Goal: Task Accomplishment & Management: Manage account settings

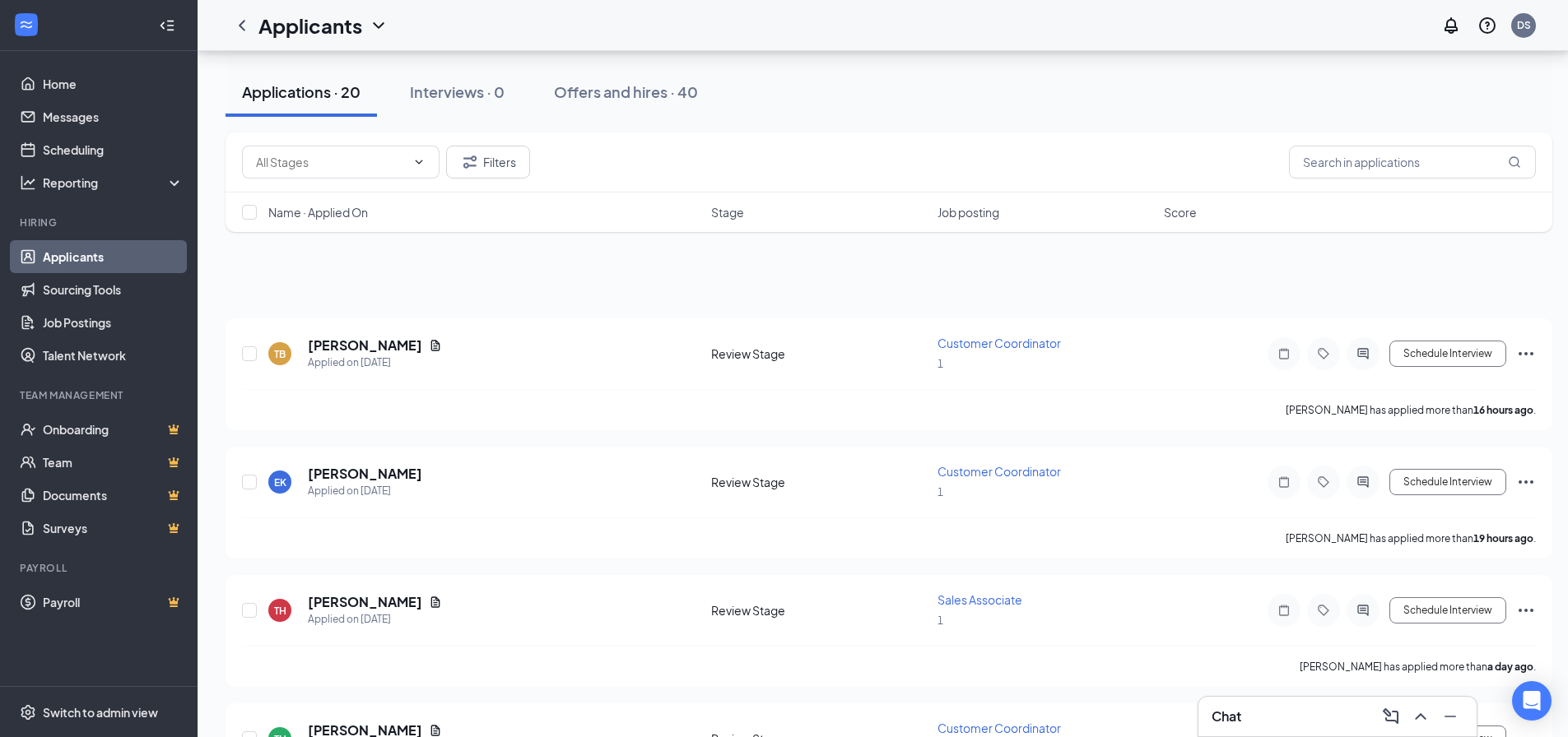
scroll to position [1317, 0]
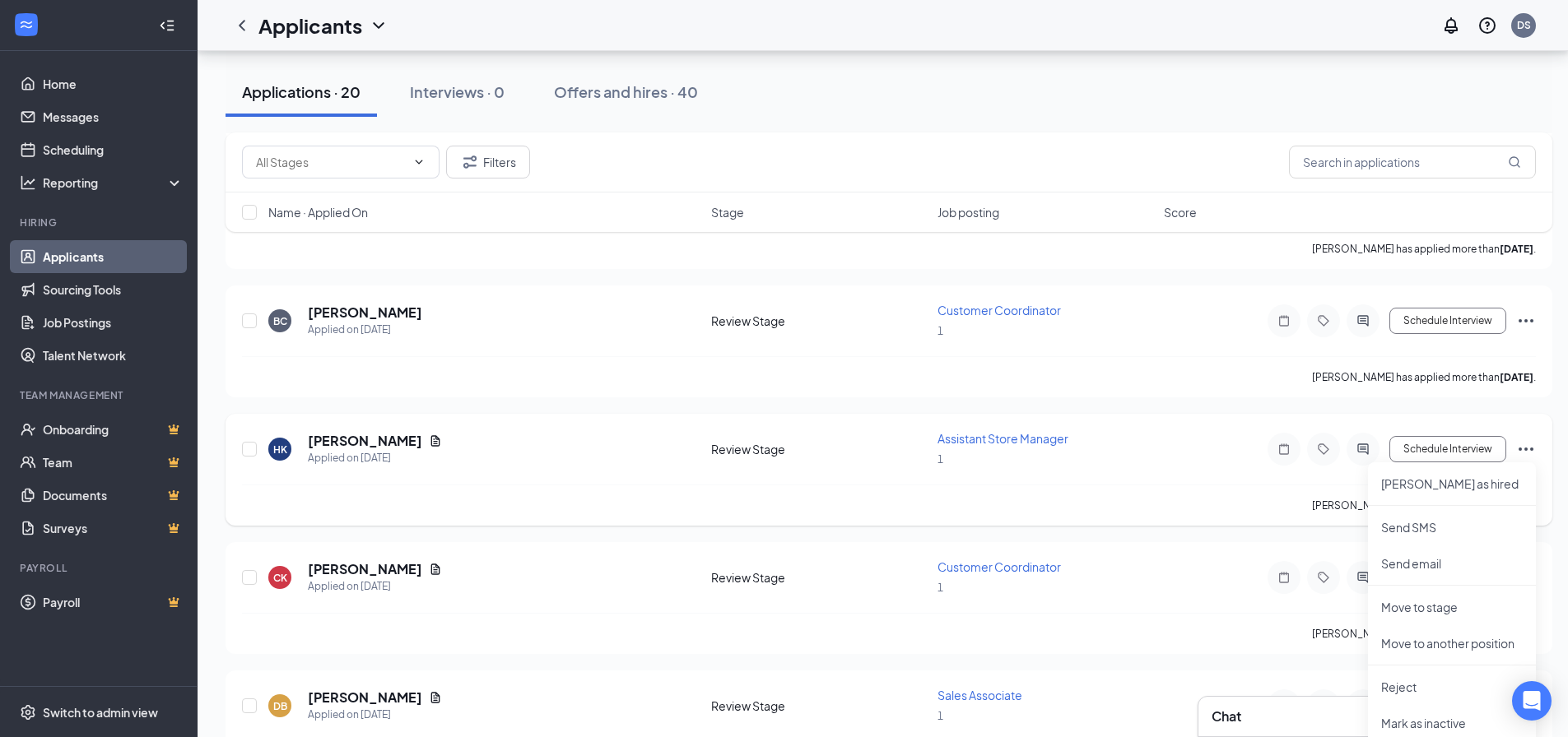
click at [1534, 448] on icon "Ellipses" at bounding box center [1526, 449] width 20 height 20
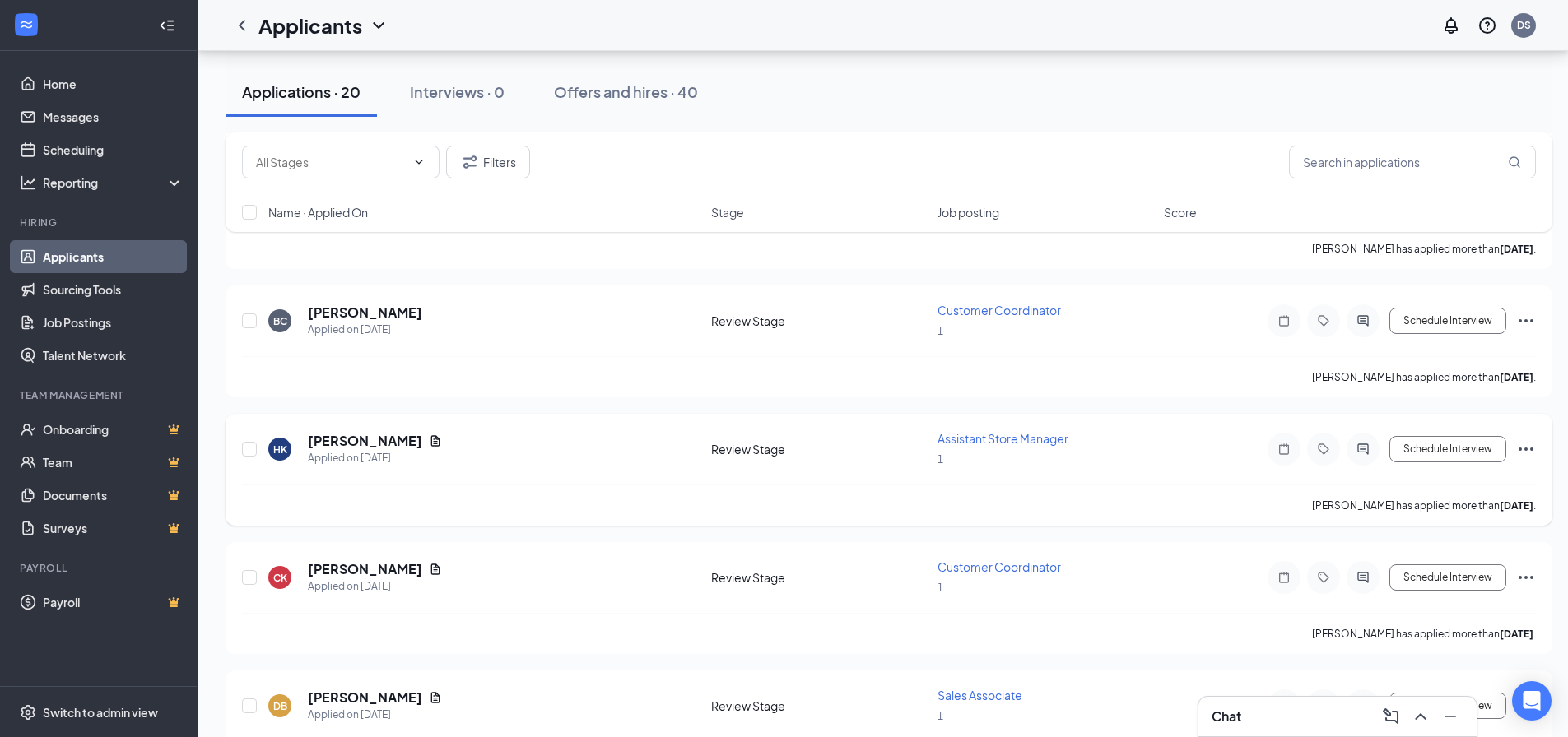
click at [1534, 448] on icon "Ellipses" at bounding box center [1526, 449] width 20 height 20
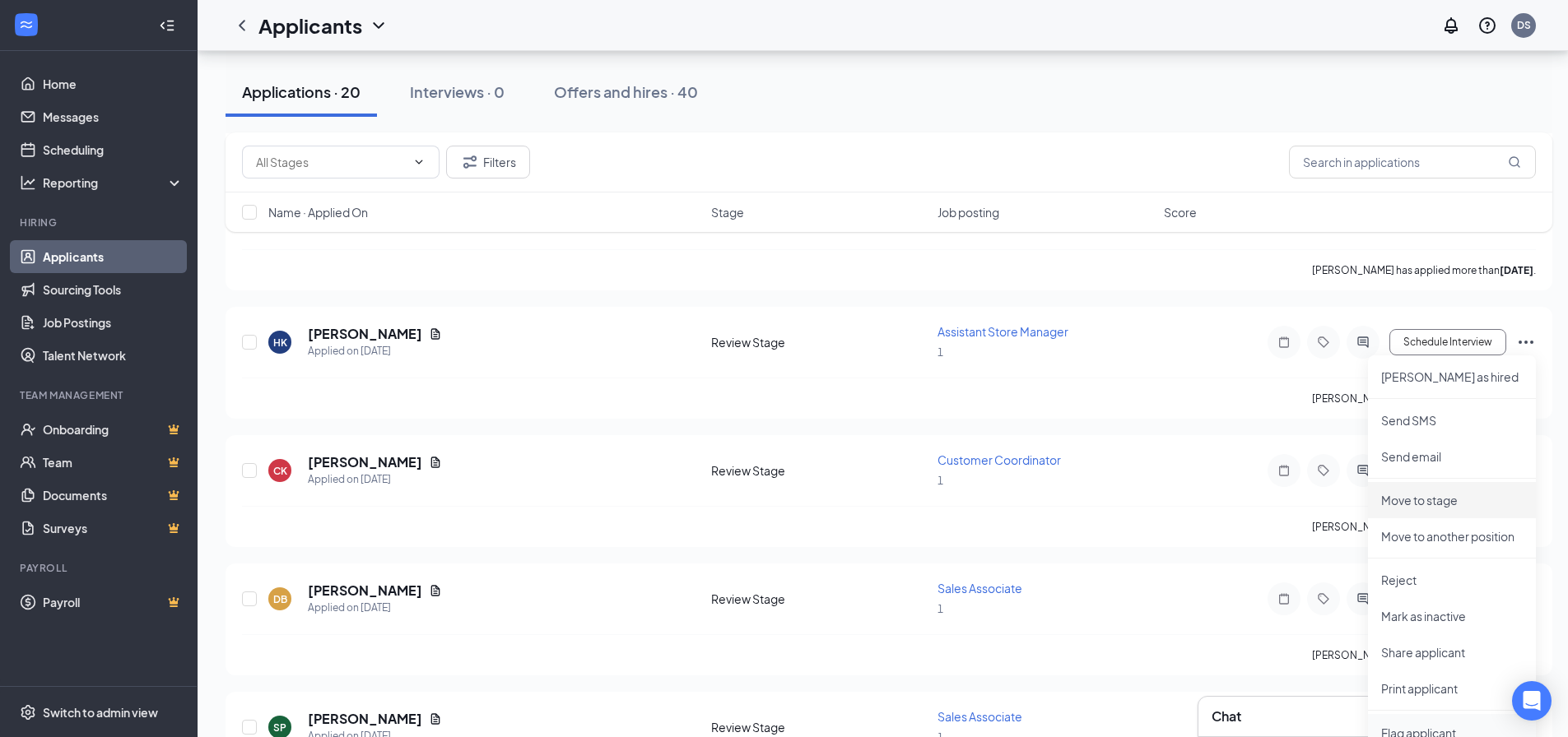
scroll to position [1563, 0]
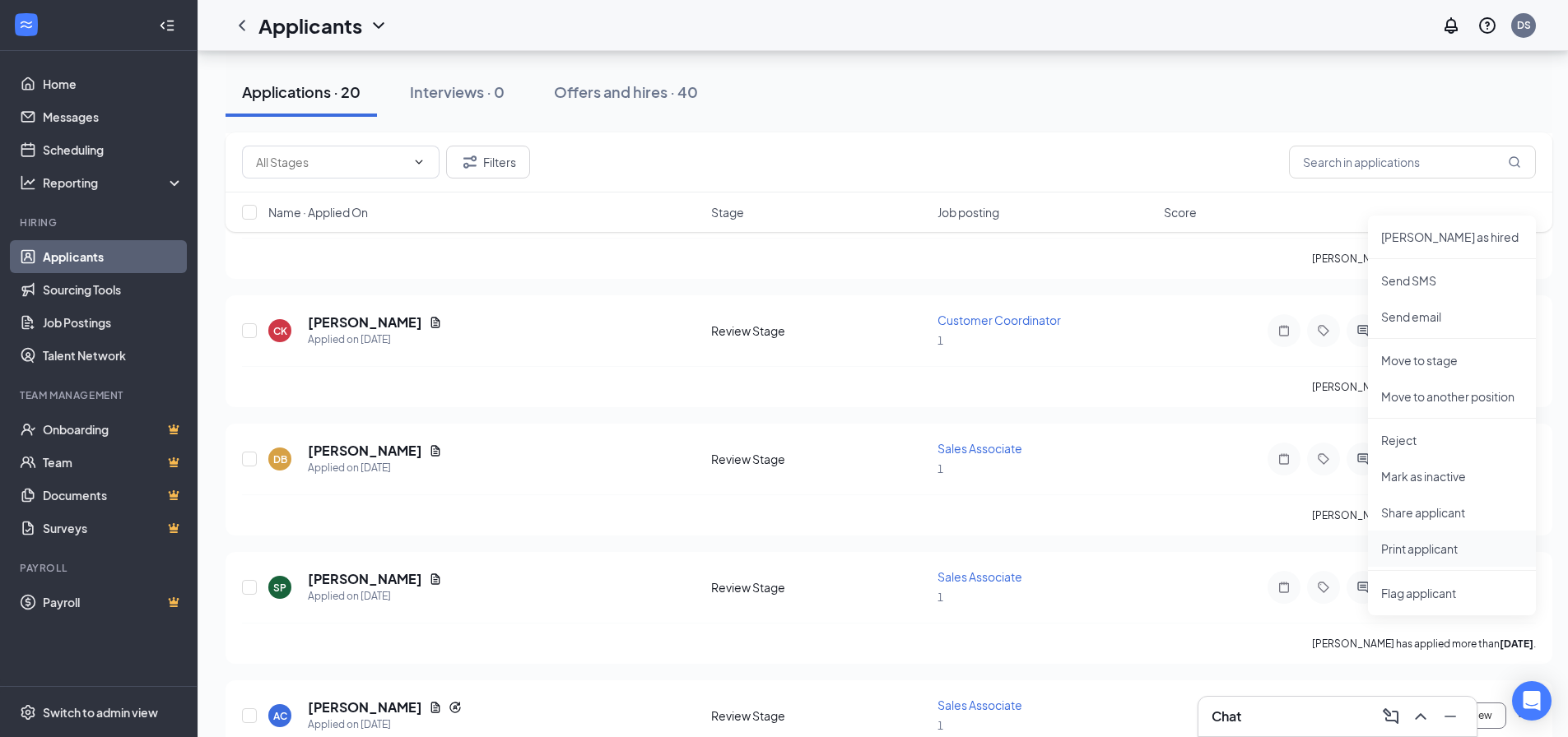
click at [1422, 545] on p "Print applicant" at bounding box center [1452, 548] width 141 height 16
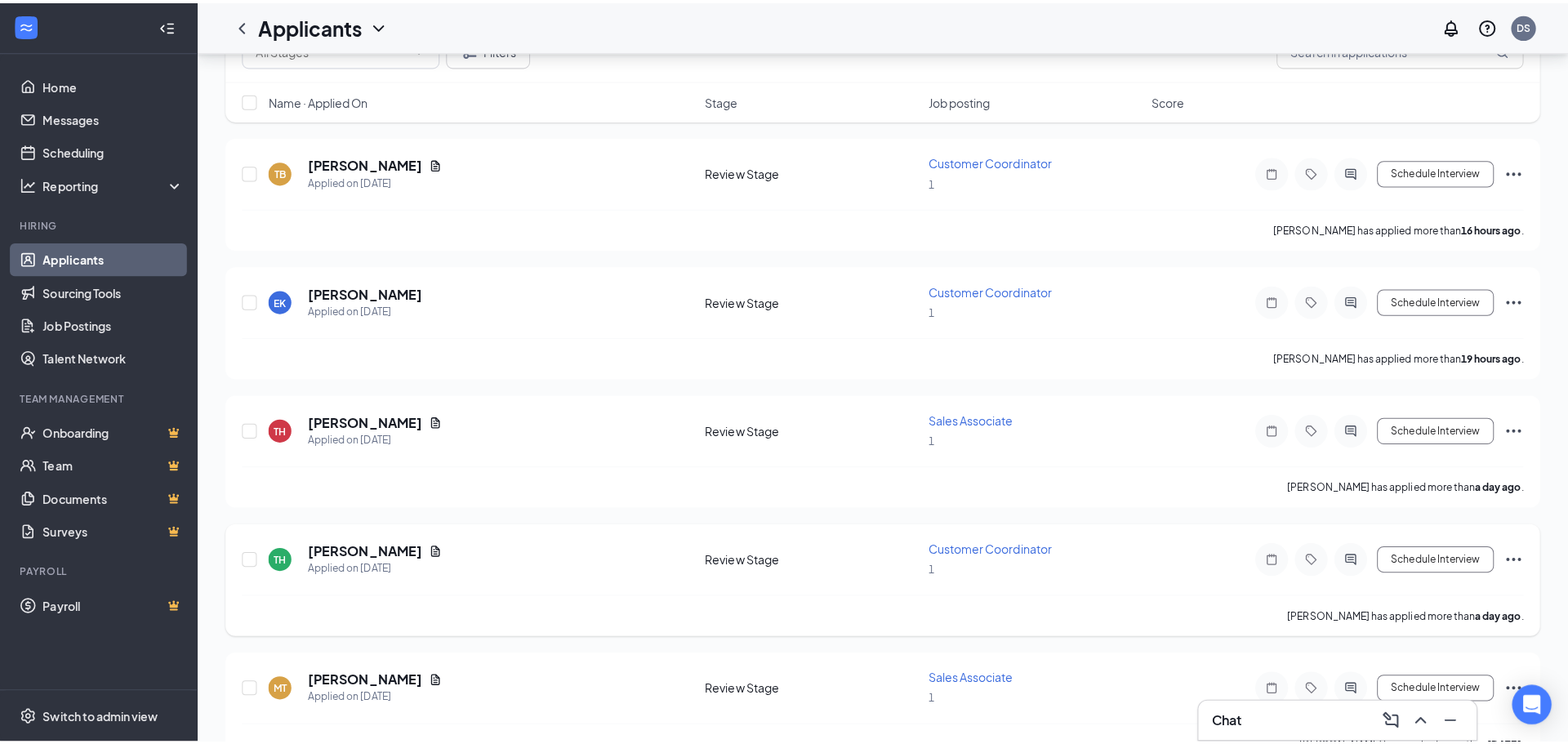
scroll to position [0, 0]
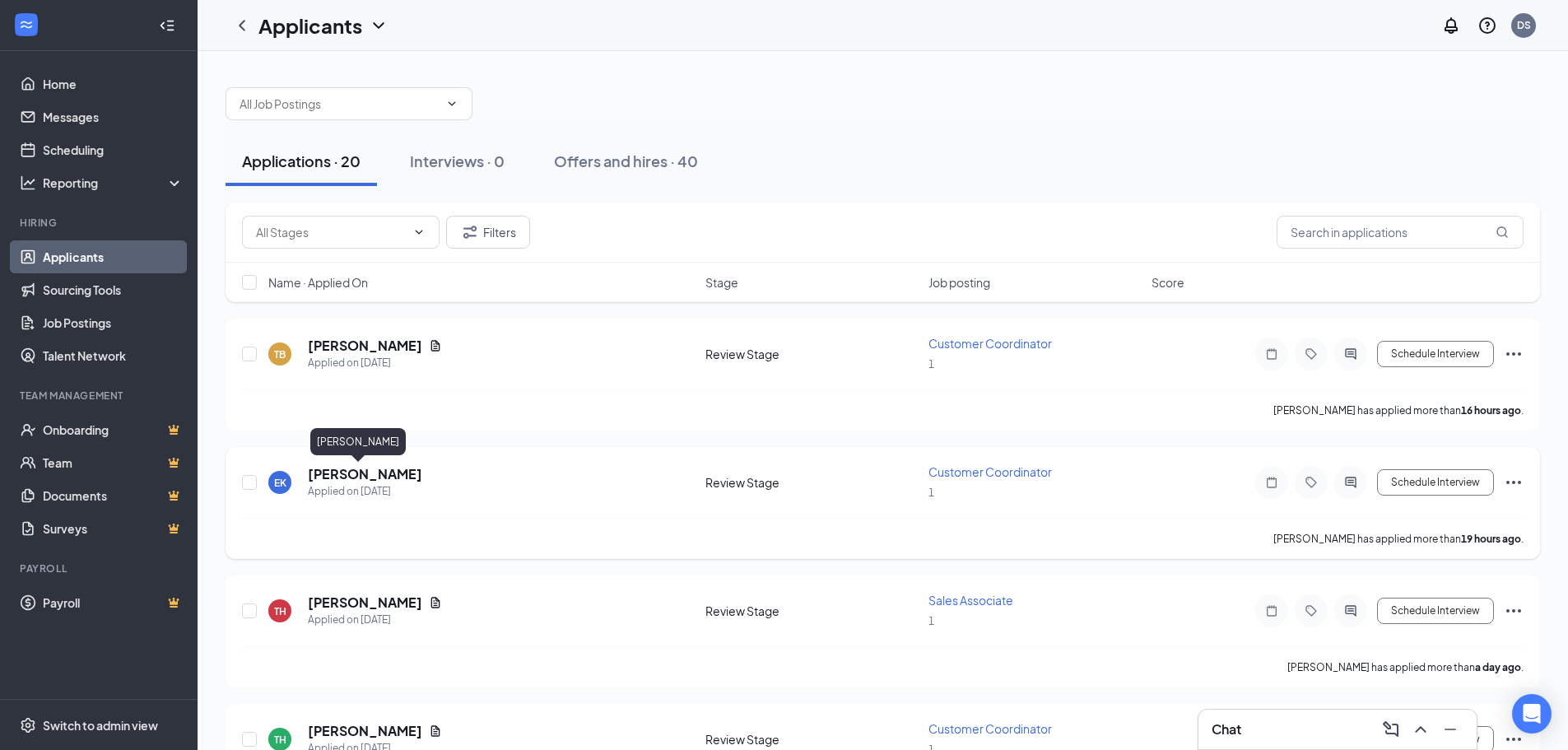
click at [313, 480] on h5 "[PERSON_NAME]" at bounding box center [365, 473] width 114 height 18
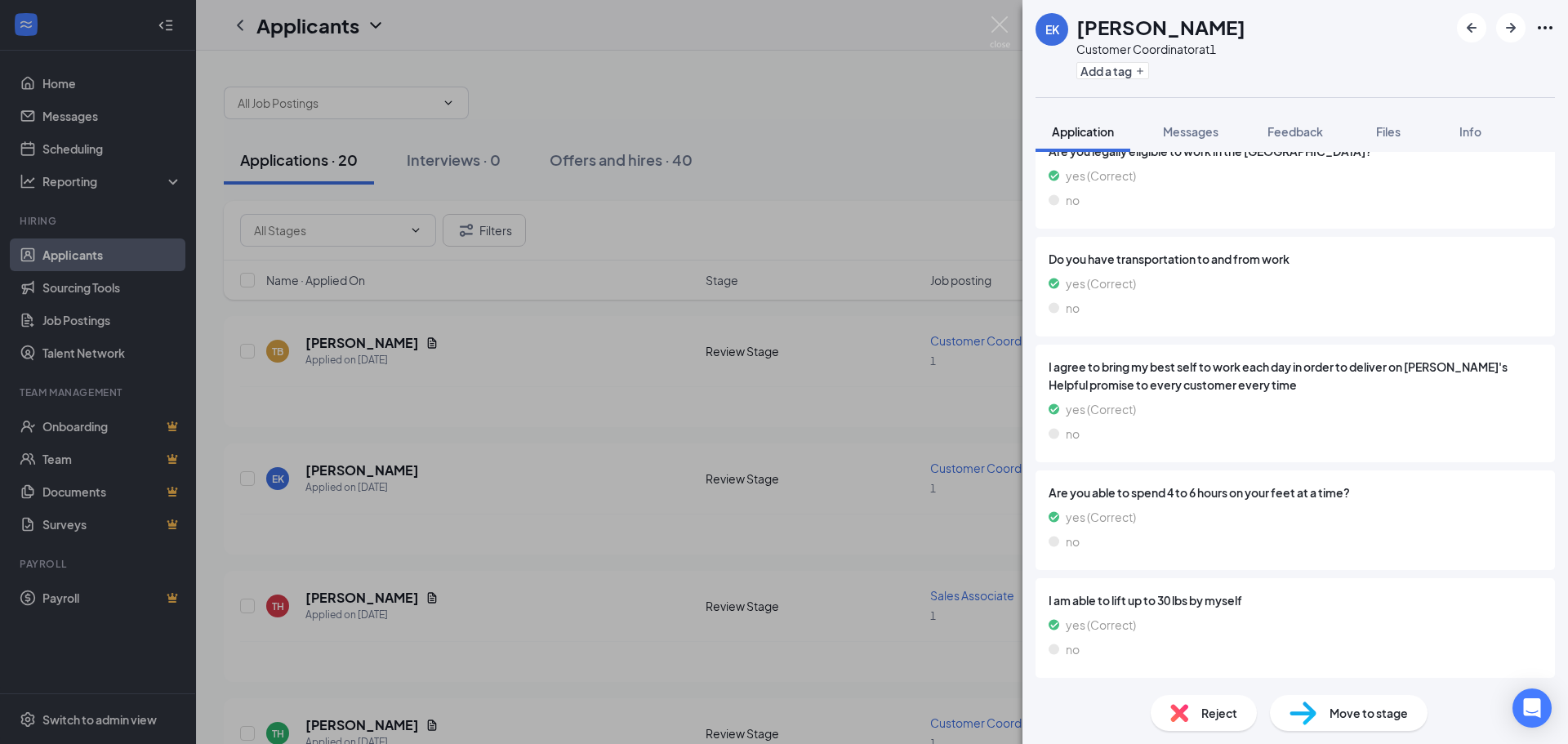
scroll to position [760, 0]
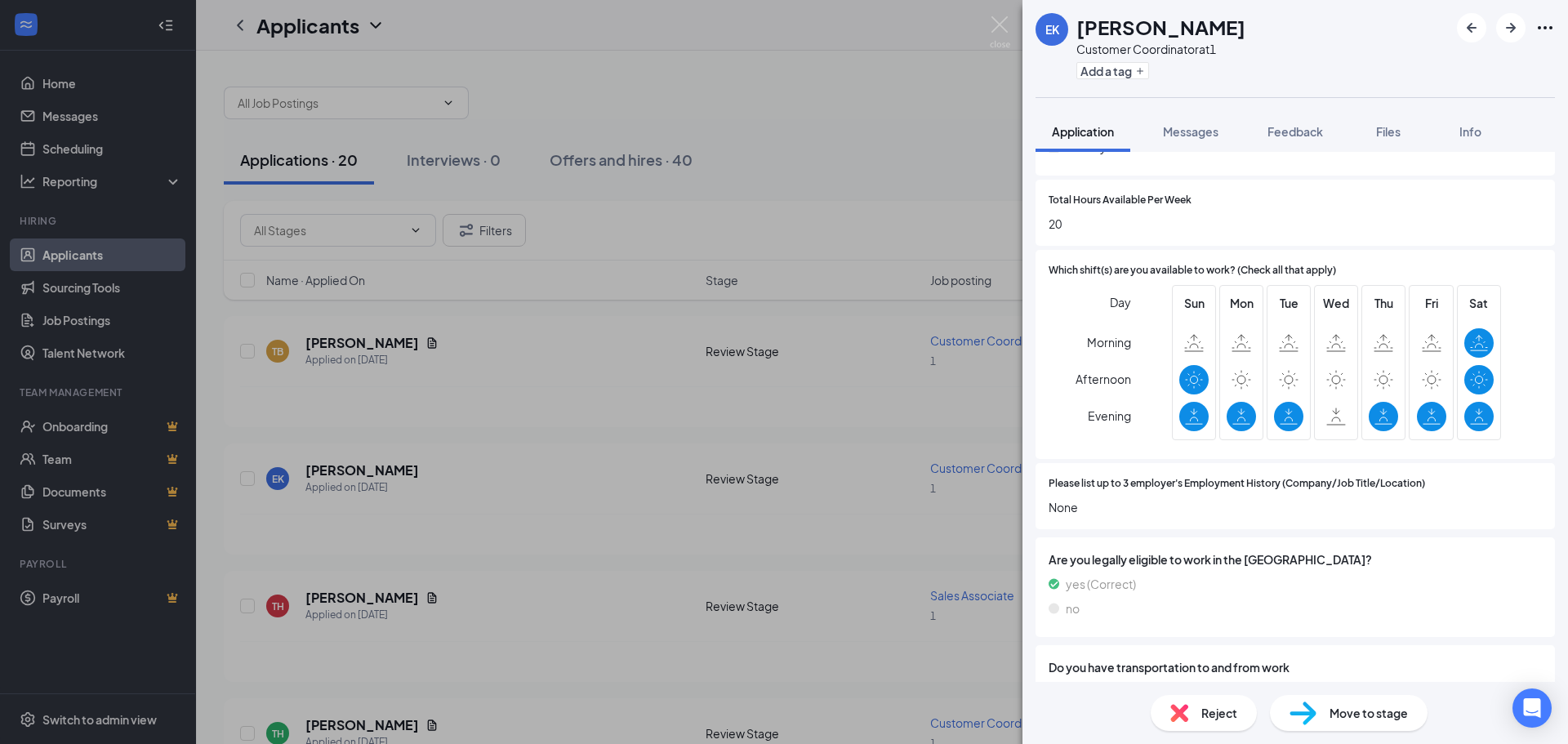
click at [1234, 713] on span "Reject" at bounding box center [1219, 713] width 36 height 18
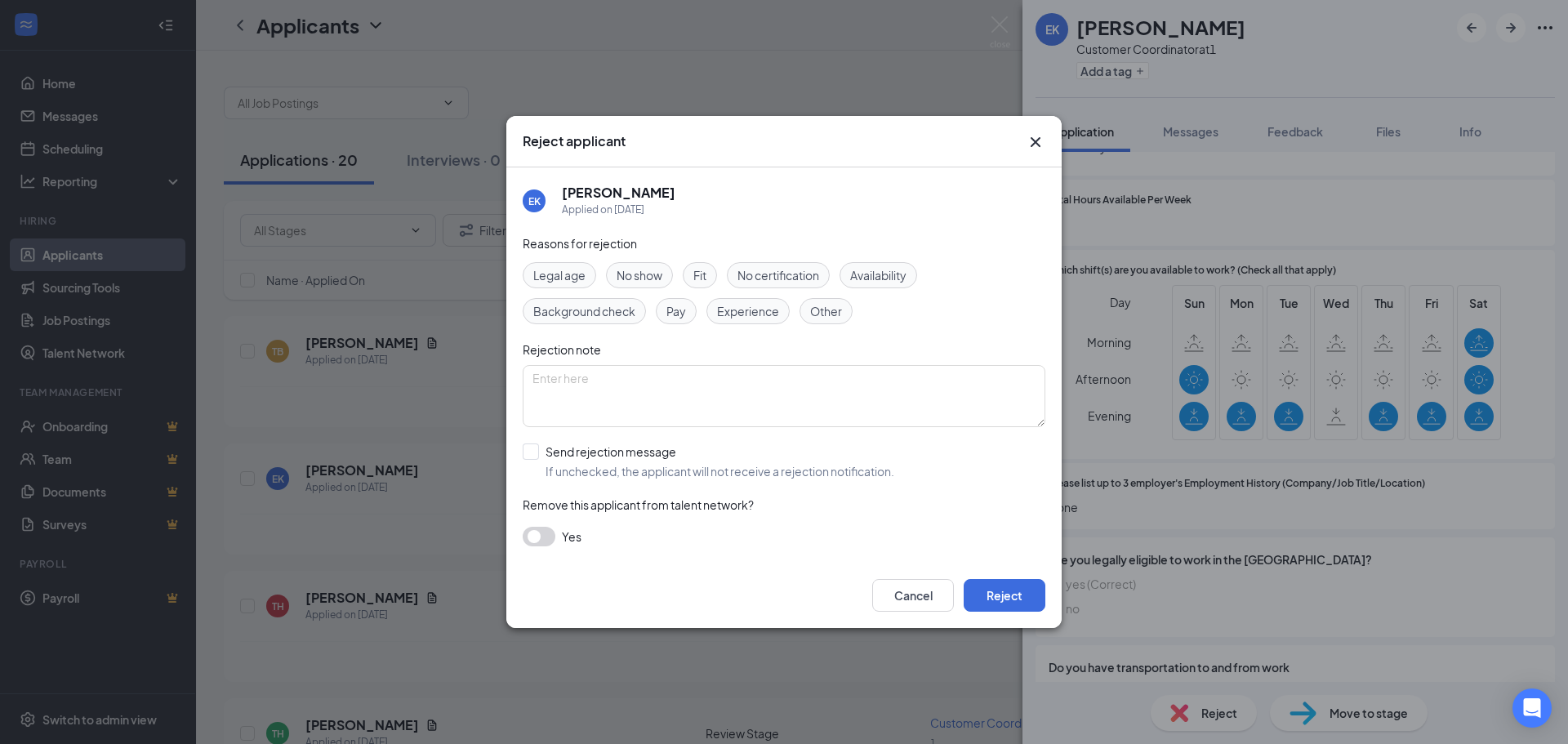
click at [895, 282] on span "Availability" at bounding box center [877, 274] width 56 height 18
click at [1001, 595] on button "Reject" at bounding box center [1005, 595] width 82 height 32
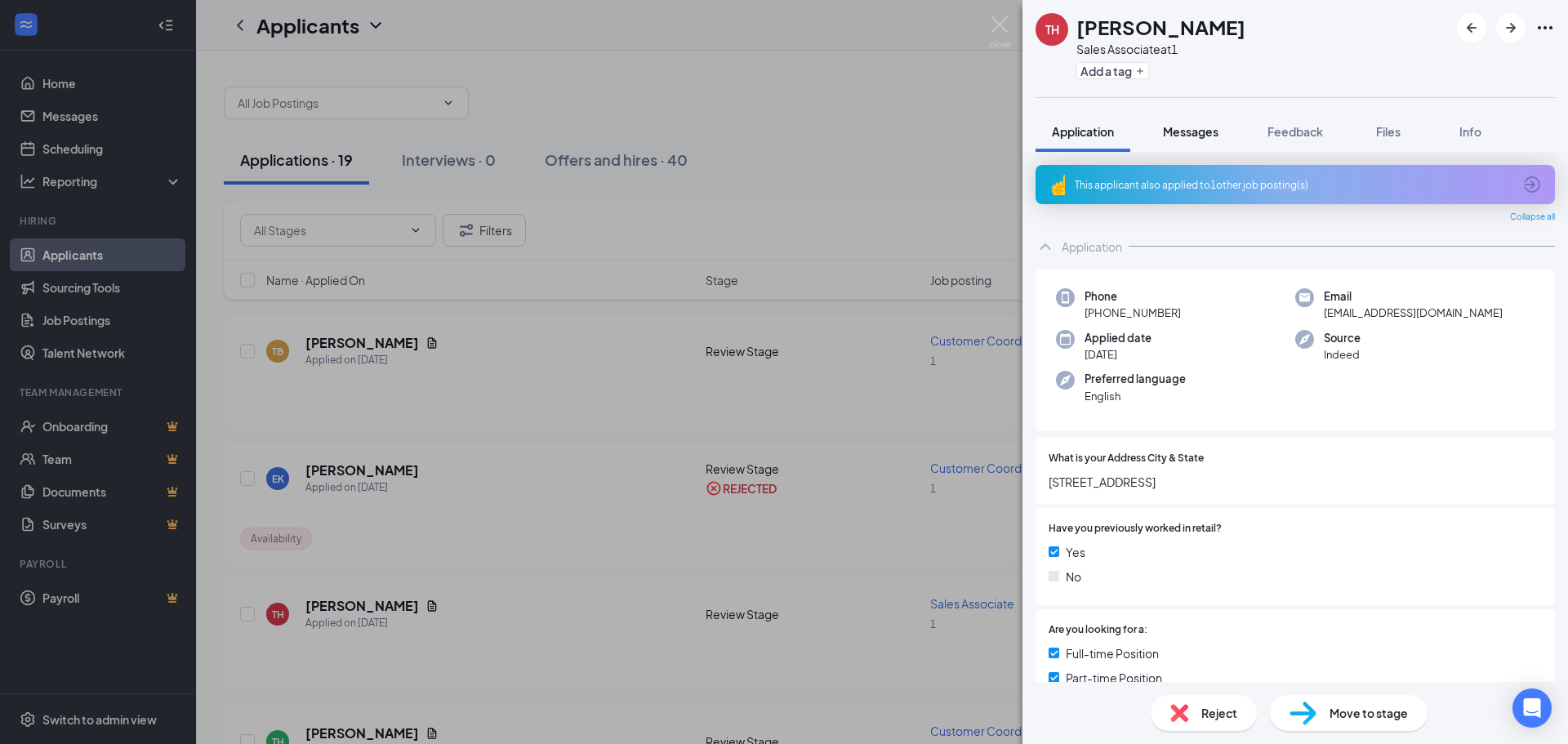
click at [1193, 126] on span "Messages" at bounding box center [1191, 131] width 55 height 14
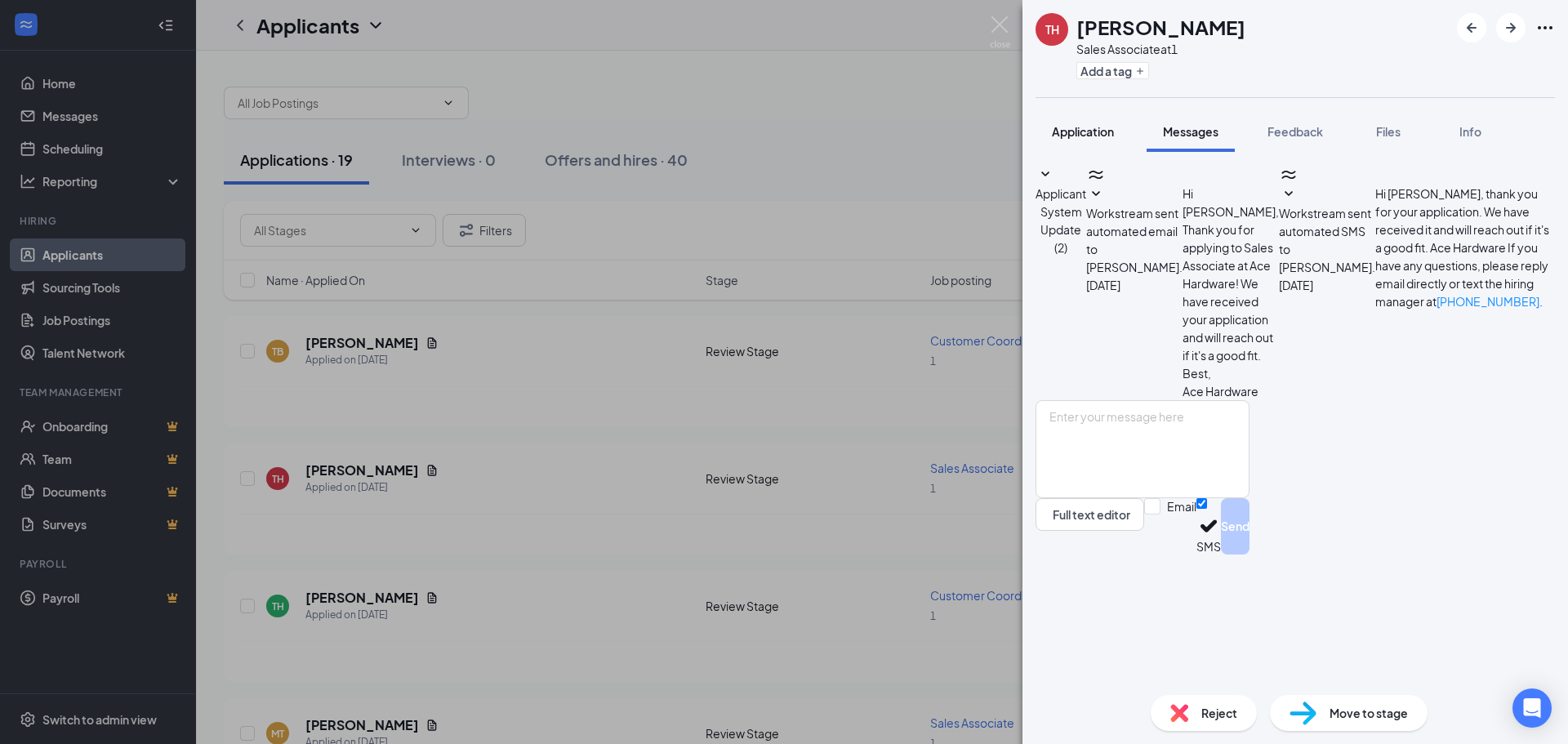
click at [1096, 131] on span "Application" at bounding box center [1082, 131] width 62 height 14
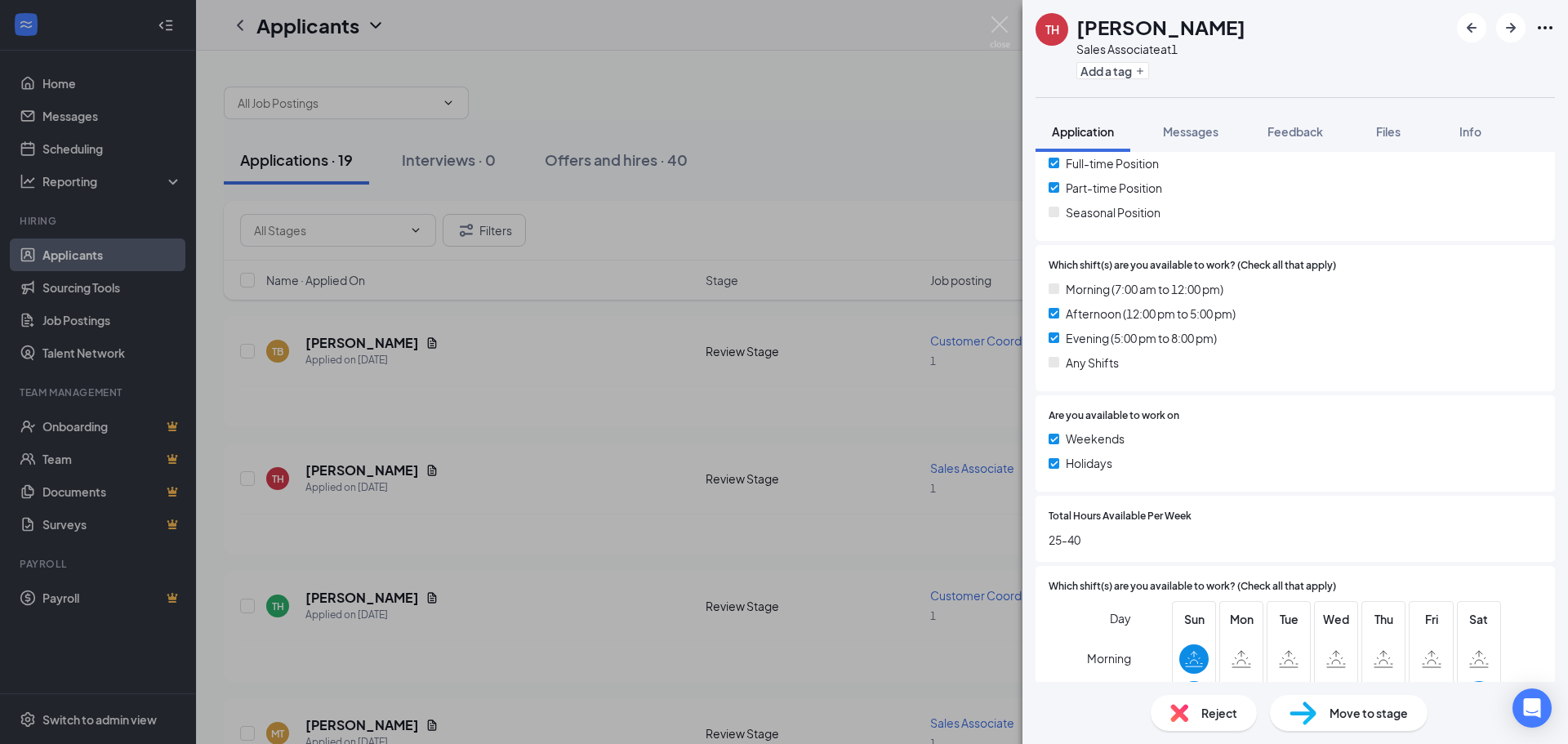
scroll to position [898, 0]
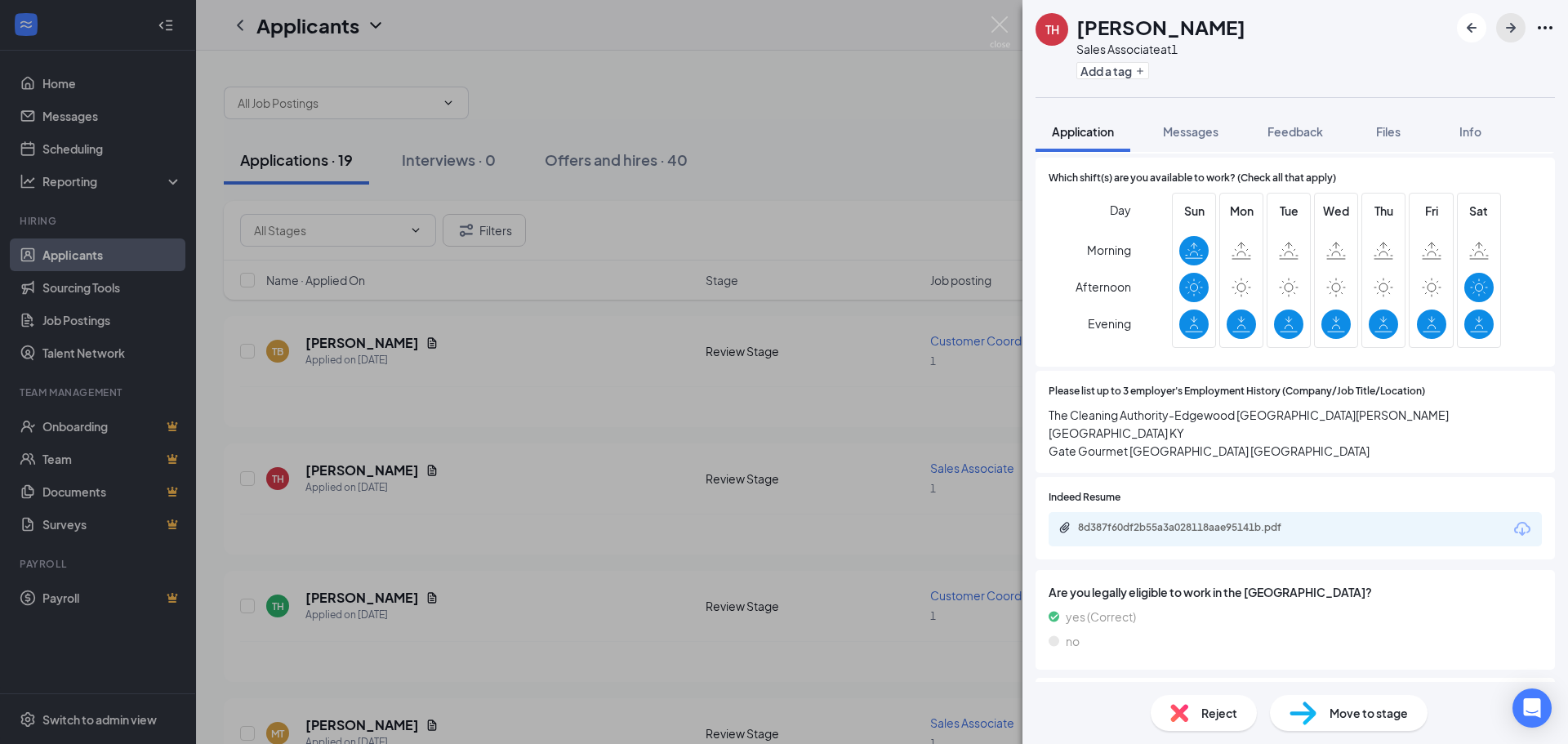
click at [1510, 26] on icon "ArrowRight" at bounding box center [1511, 28] width 20 height 20
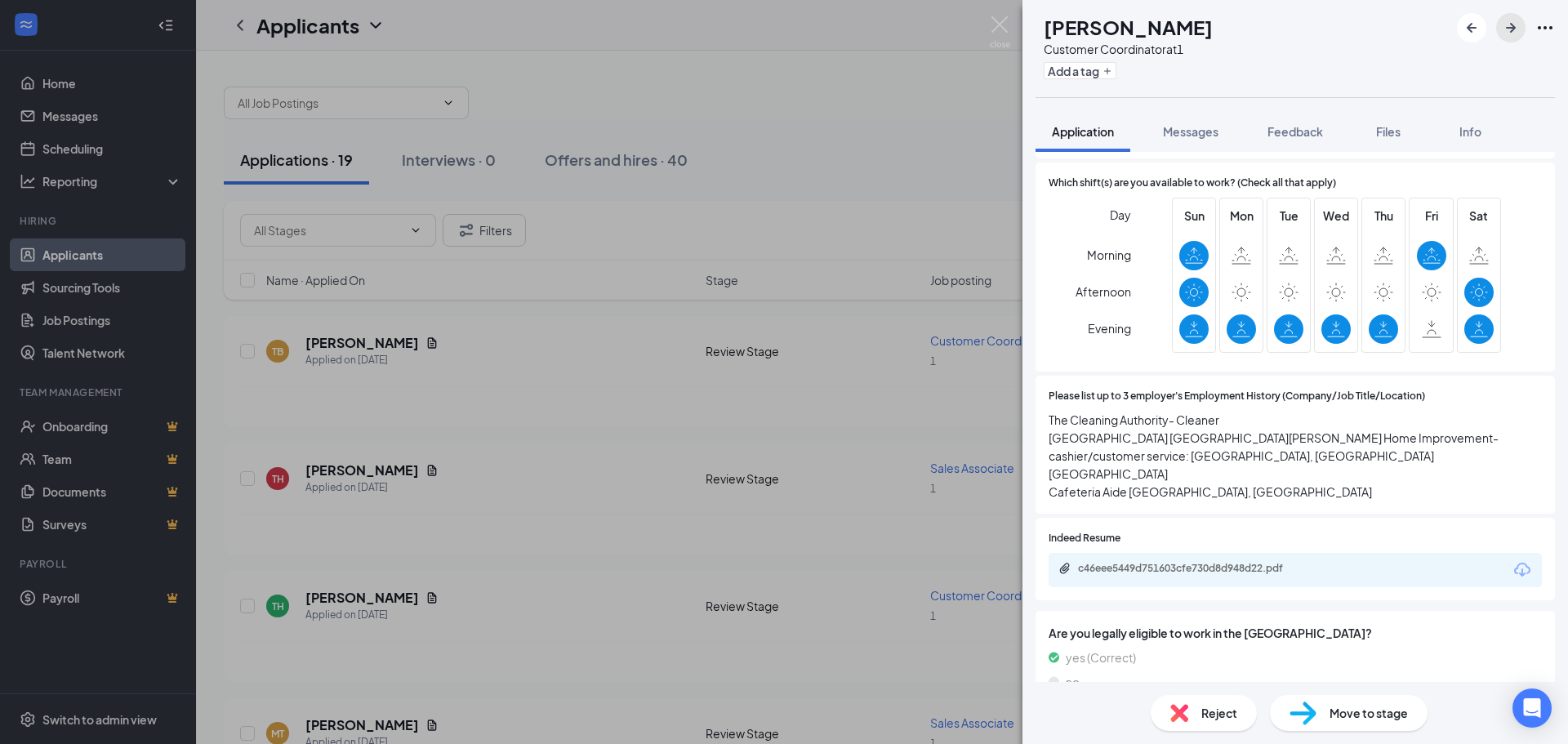
scroll to position [898, 0]
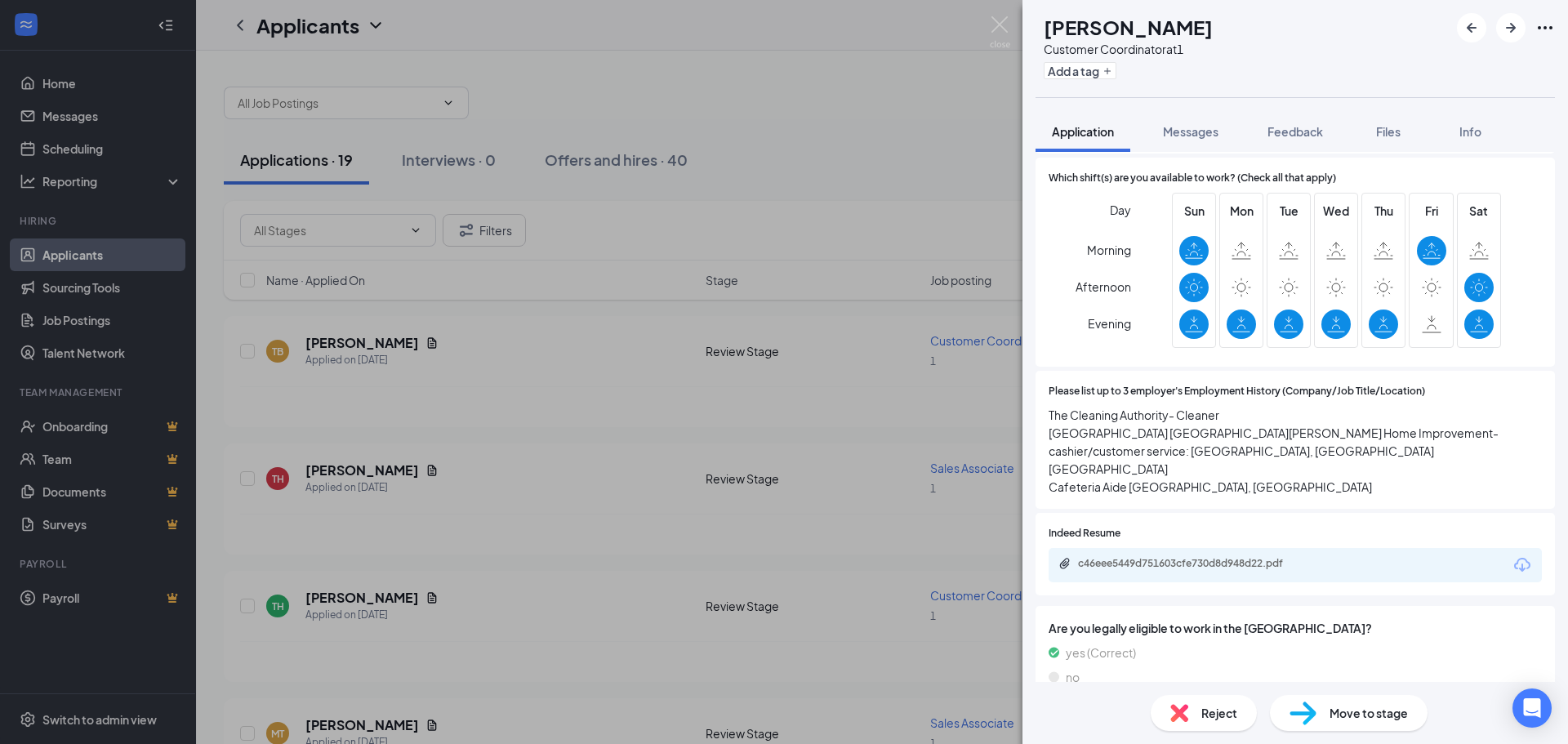
click at [1229, 717] on span "Reject" at bounding box center [1219, 713] width 36 height 18
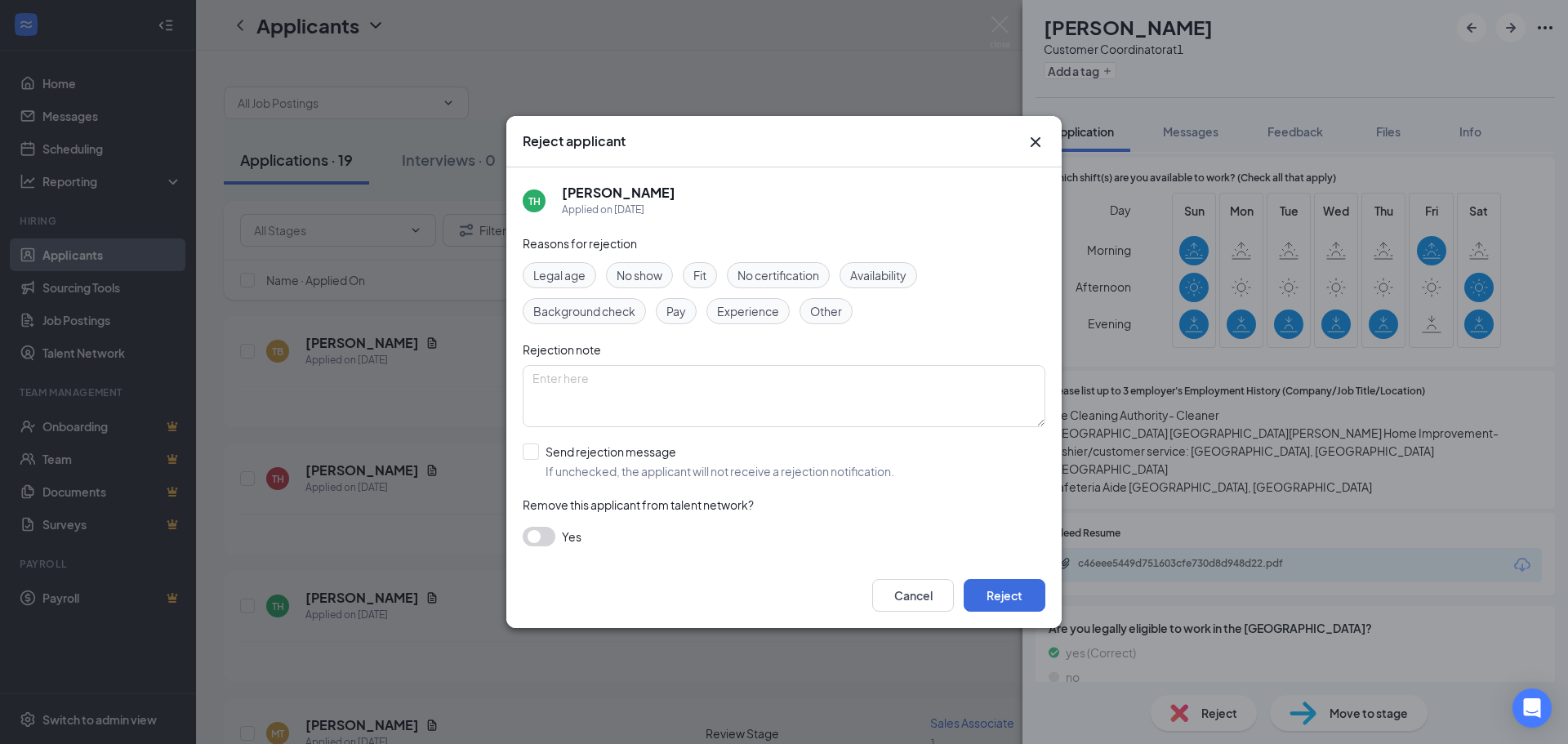
click at [874, 278] on span "Availability" at bounding box center [877, 274] width 56 height 18
click at [1001, 602] on button "Reject" at bounding box center [1005, 595] width 82 height 32
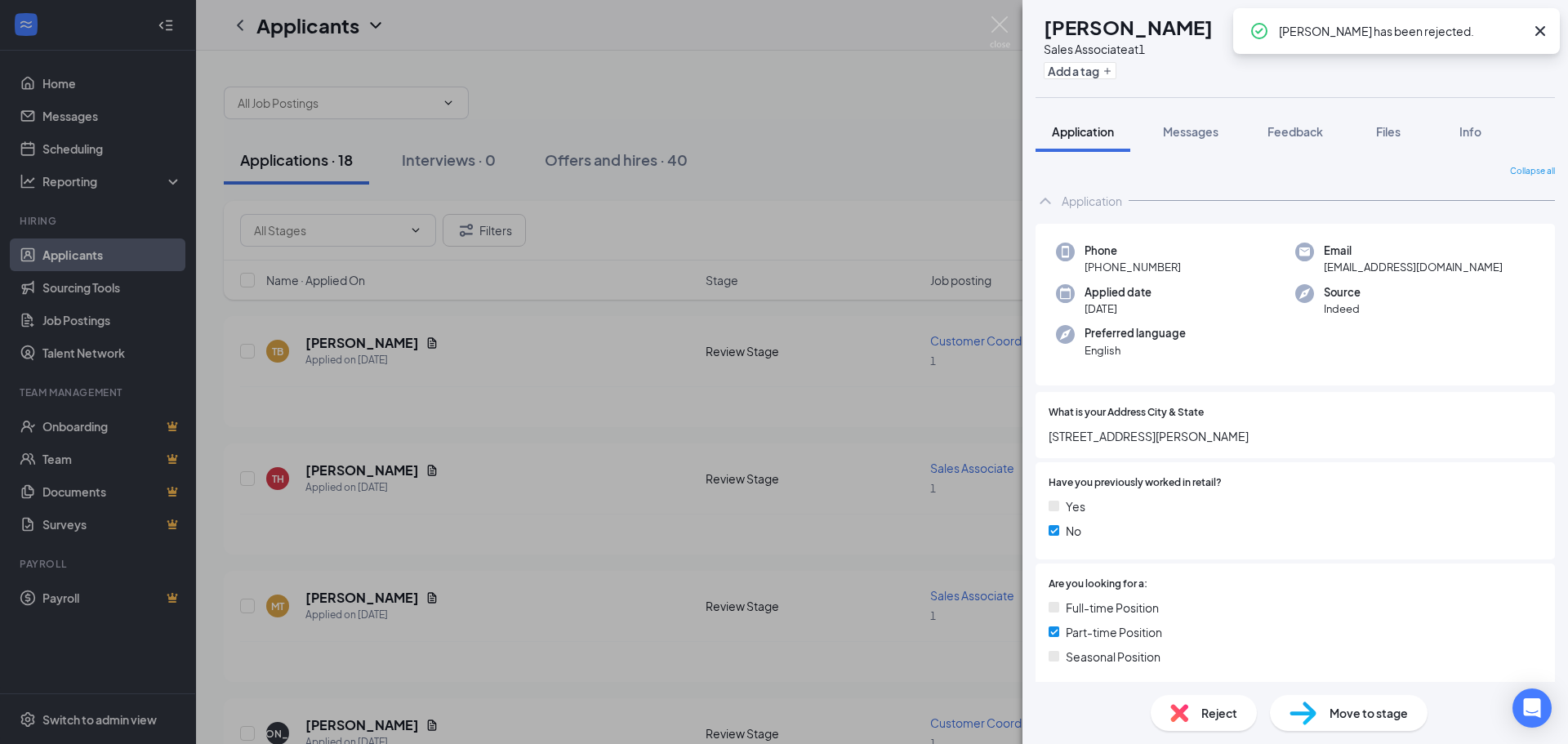
click at [1542, 31] on icon "Cross" at bounding box center [1540, 30] width 10 height 10
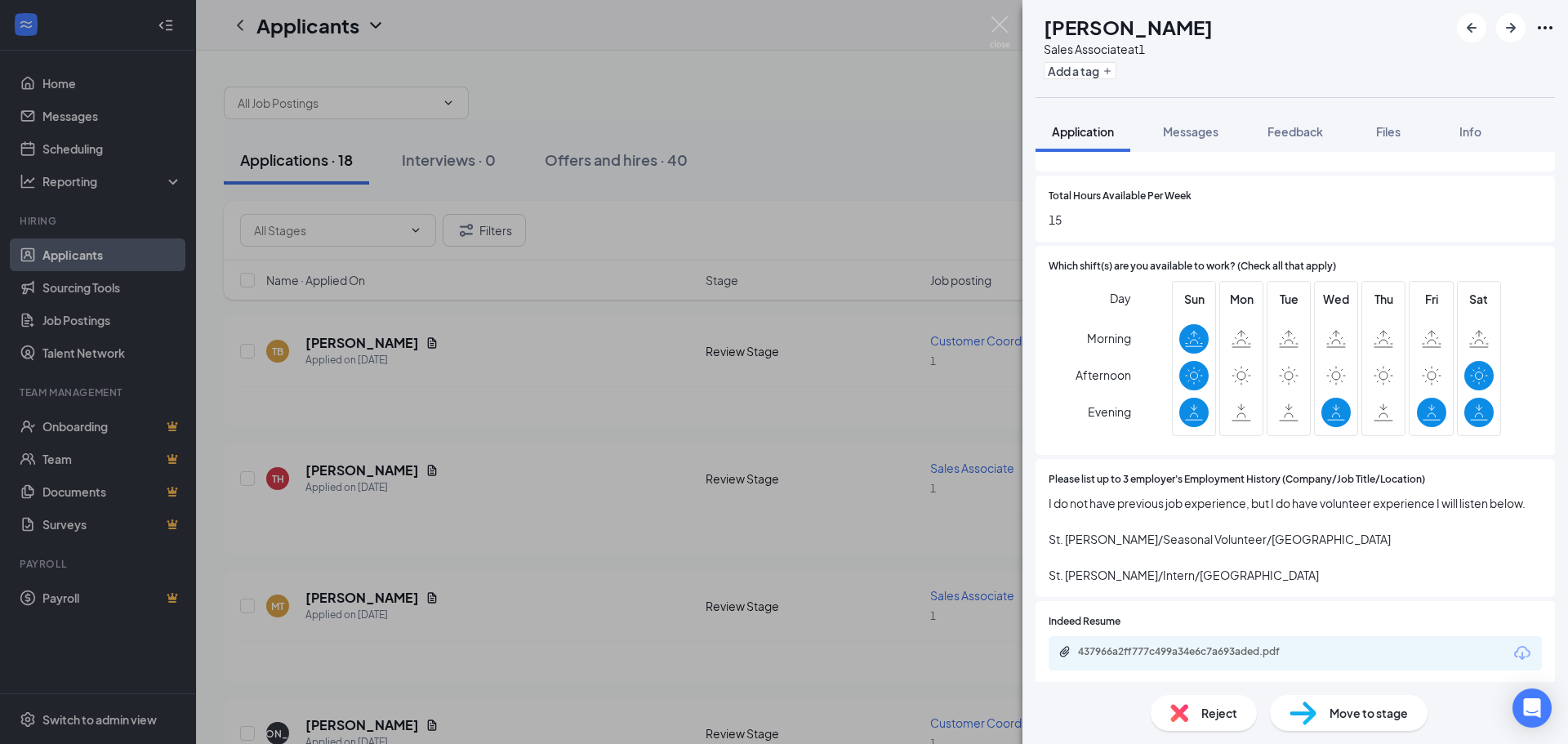
scroll to position [735, 0]
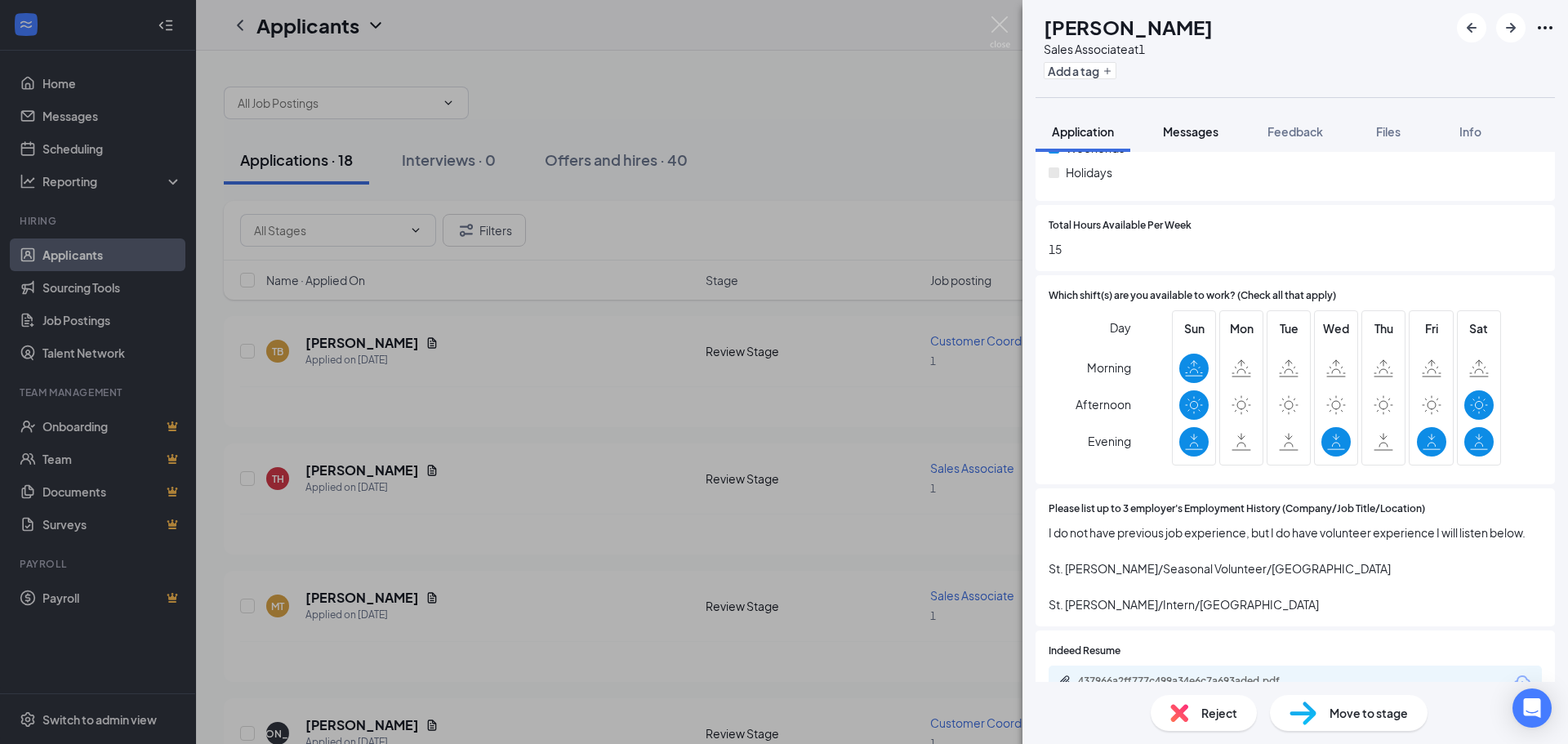
click at [1192, 138] on span "Messages" at bounding box center [1191, 131] width 55 height 14
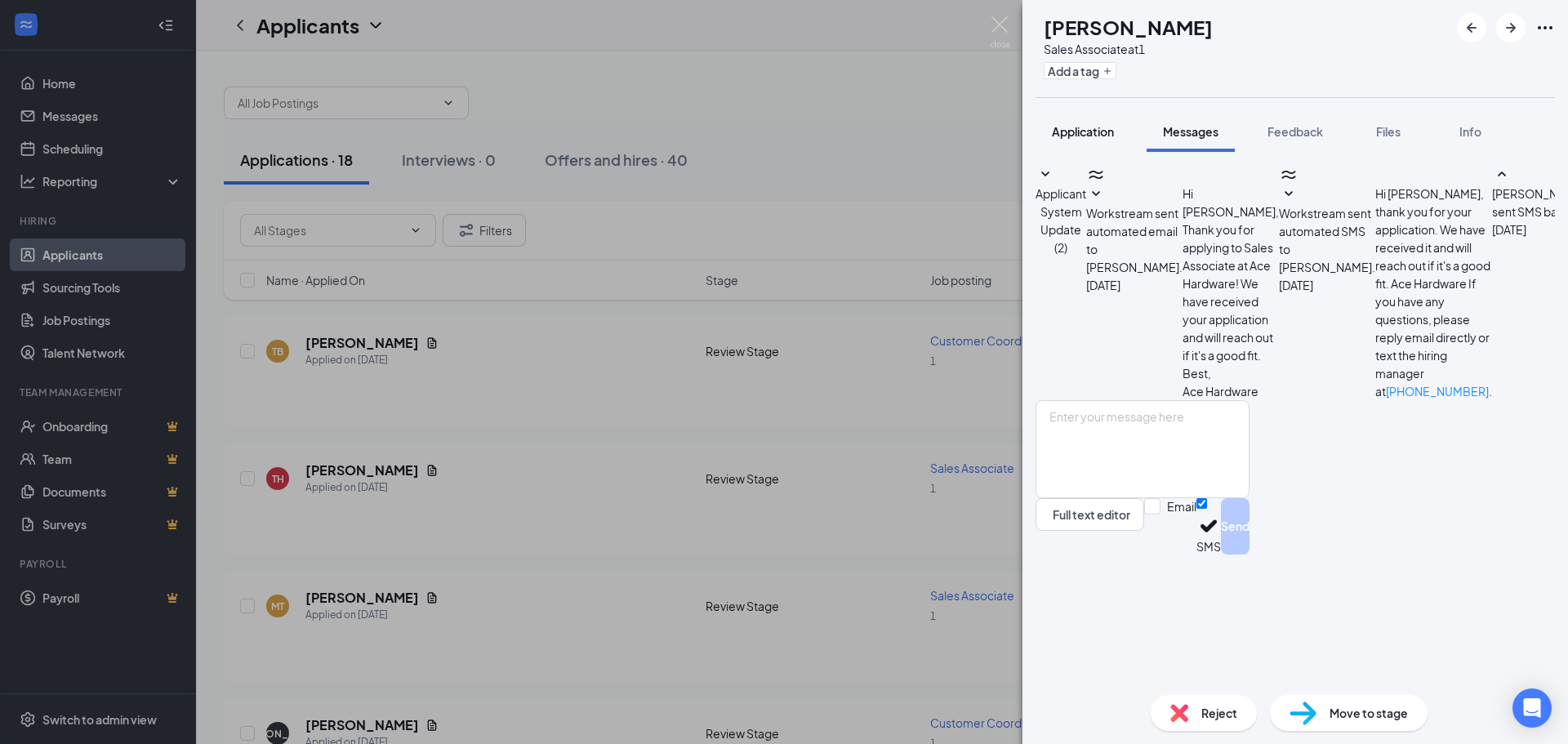
click at [1111, 134] on span "Application" at bounding box center [1082, 131] width 62 height 14
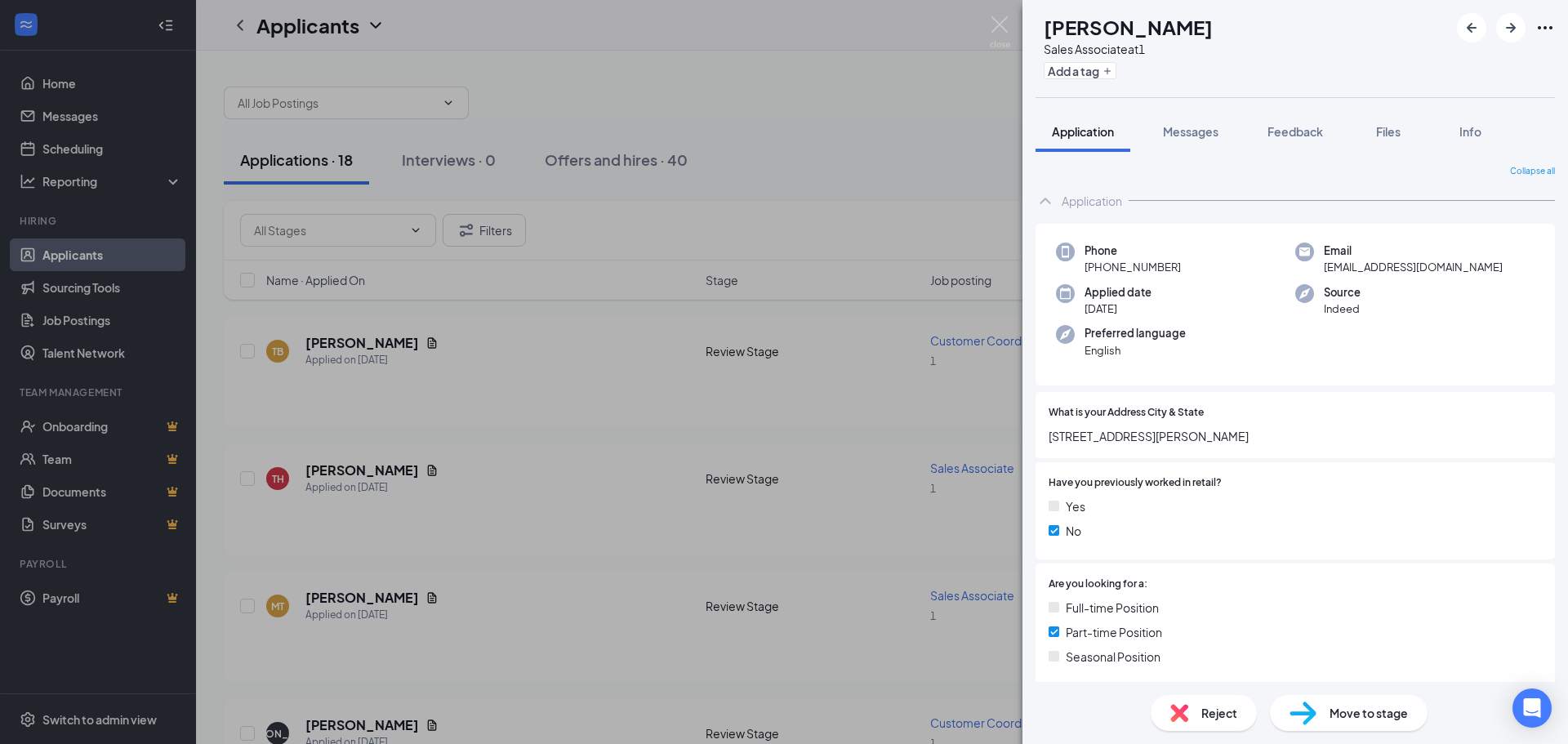
click at [1209, 714] on span "Reject" at bounding box center [1219, 713] width 36 height 18
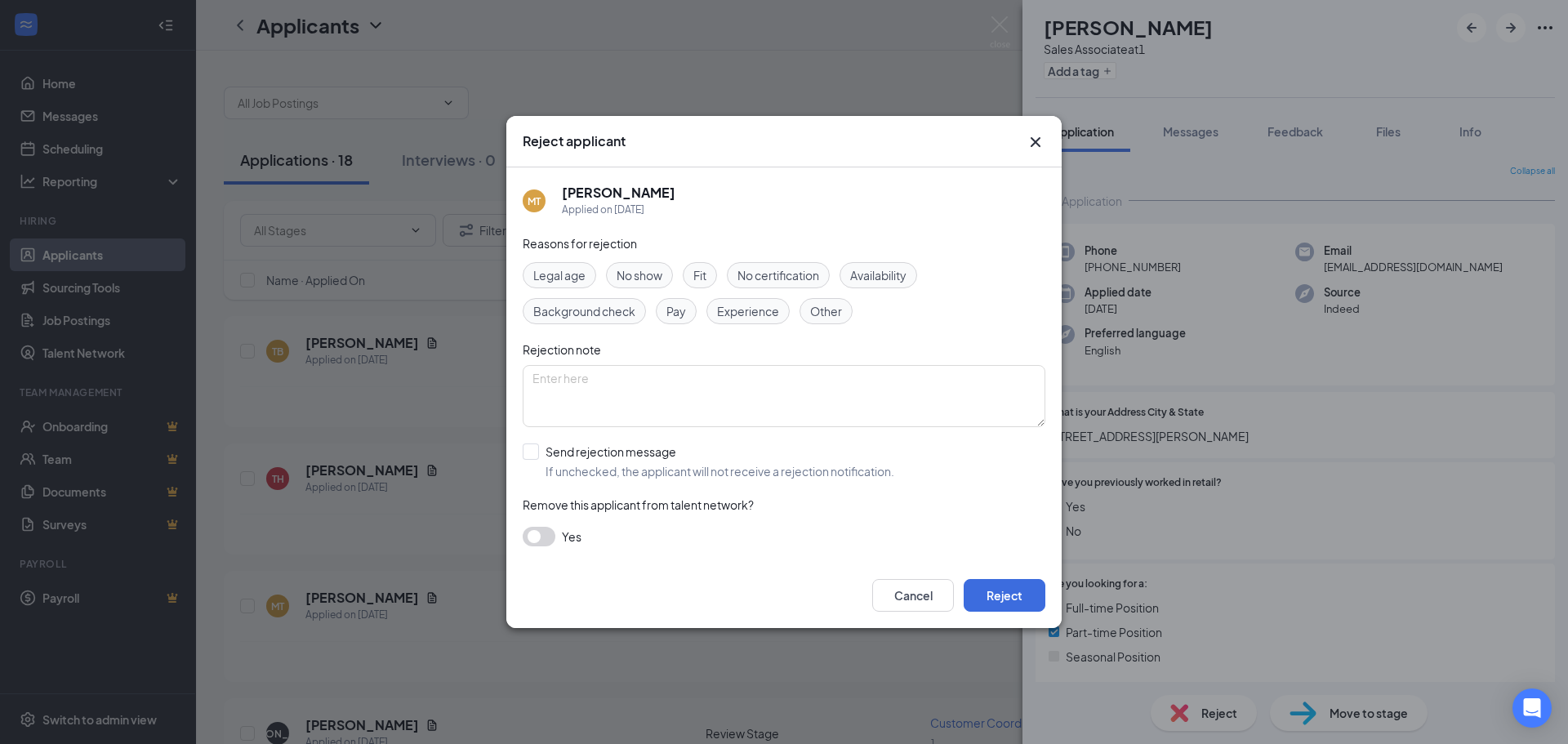
click at [881, 276] on span "Availability" at bounding box center [877, 274] width 56 height 18
click at [999, 601] on button "Reject" at bounding box center [1005, 595] width 82 height 32
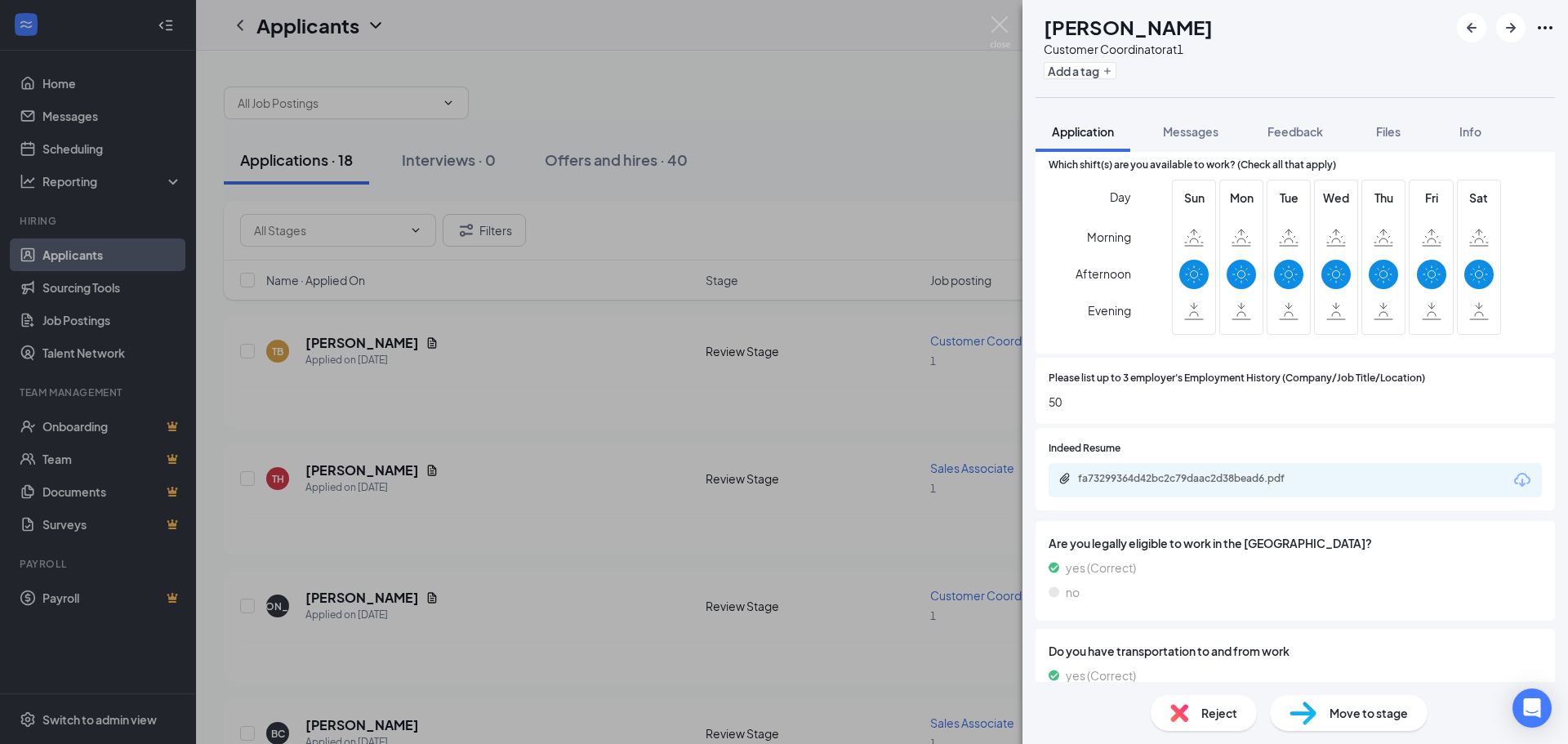
scroll to position [898, 0]
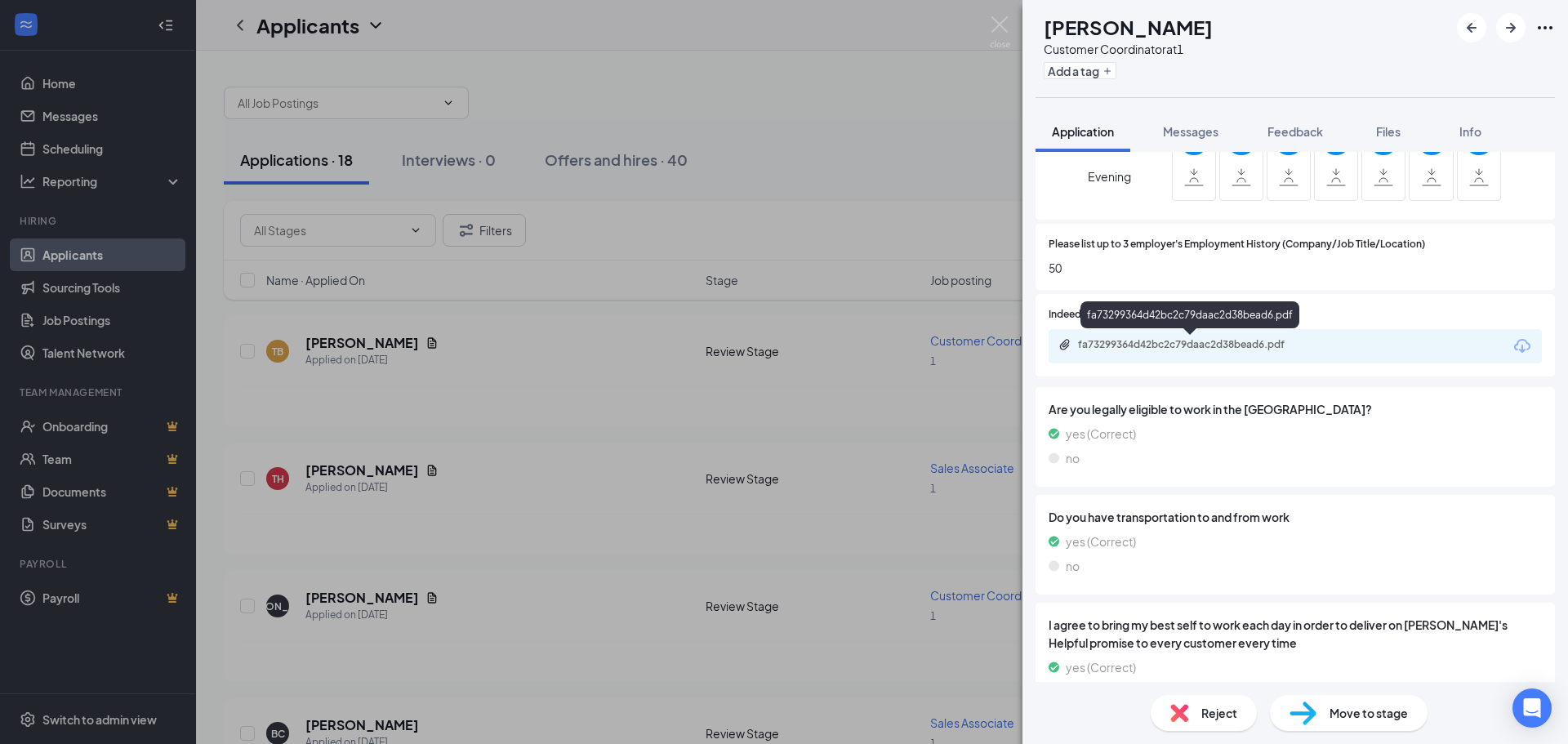
click at [1216, 346] on div "fa73299364d42bc2c79daac2d38bead6.pdf" at bounding box center [1193, 345] width 229 height 13
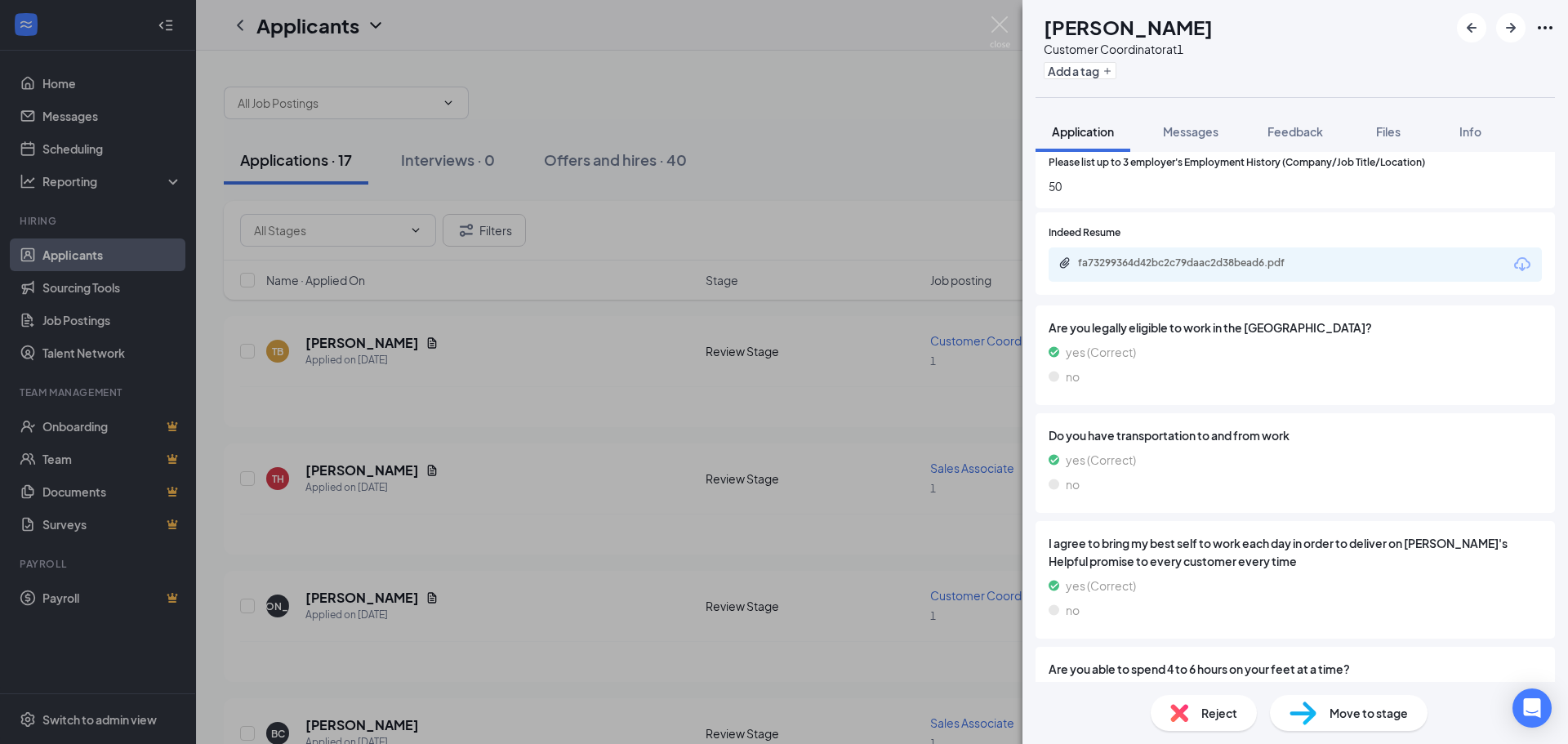
scroll to position [1061, 0]
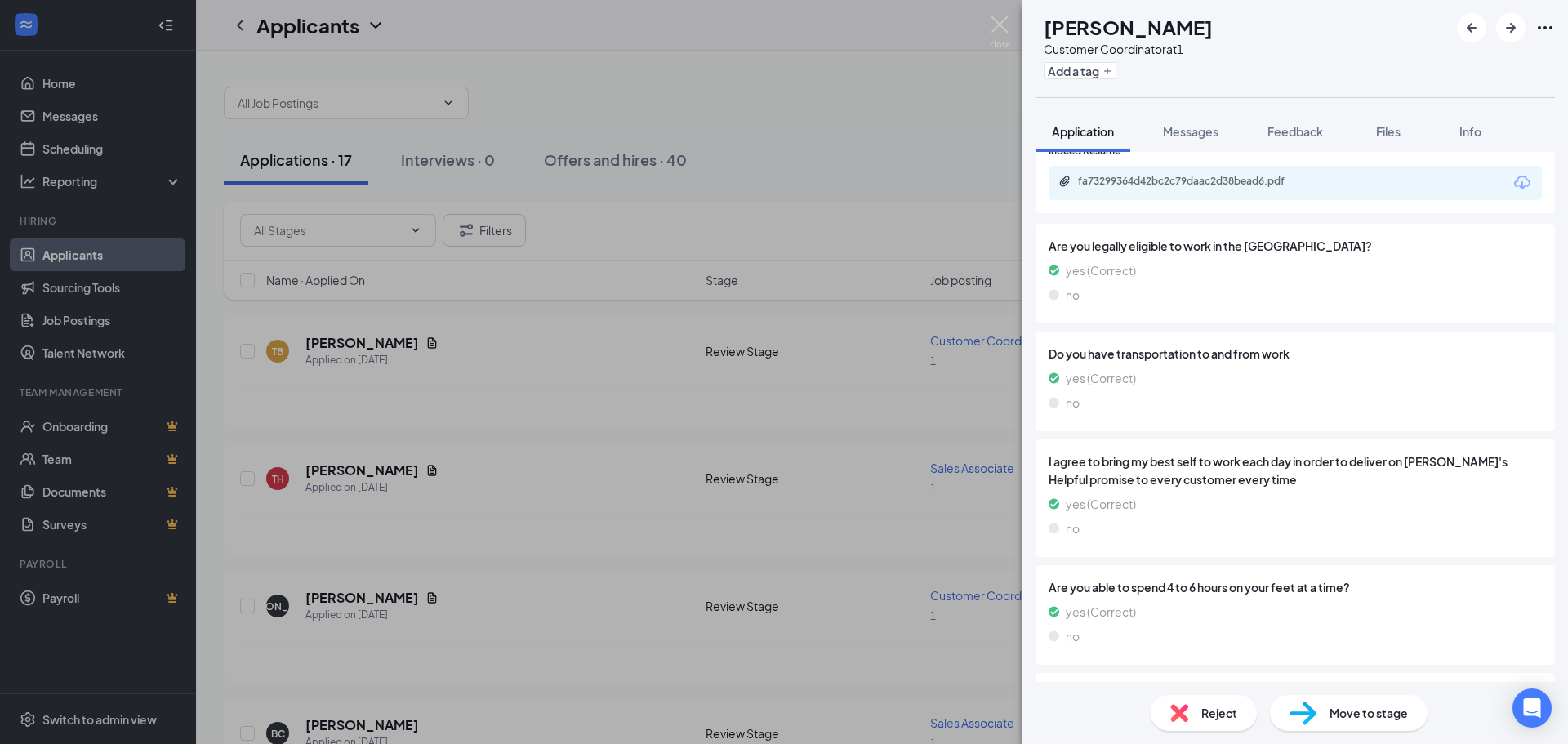
click at [1221, 719] on span "Reject" at bounding box center [1219, 713] width 36 height 18
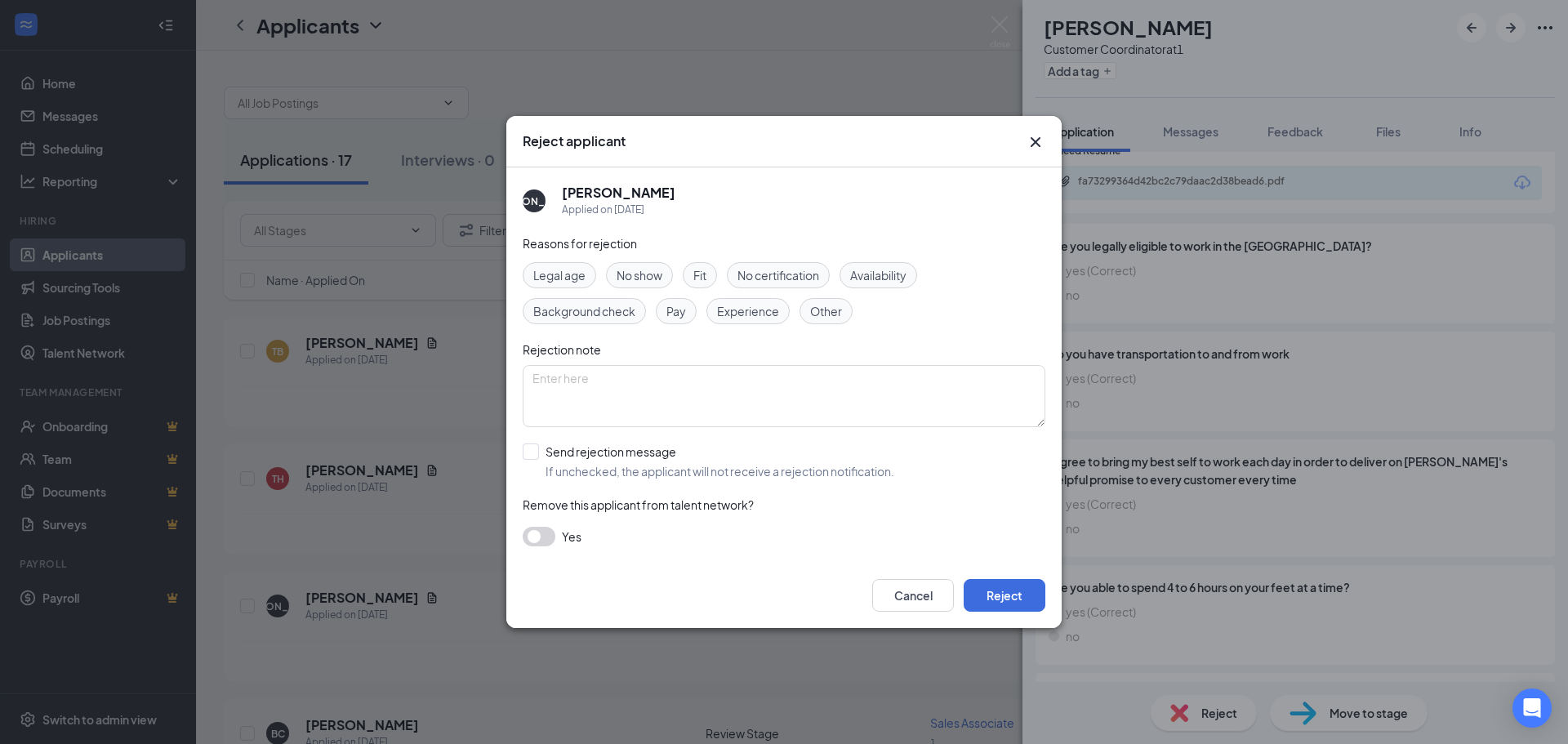
click at [885, 278] on span "Availability" at bounding box center [877, 274] width 56 height 18
click at [1009, 603] on button "Reject" at bounding box center [1005, 595] width 82 height 32
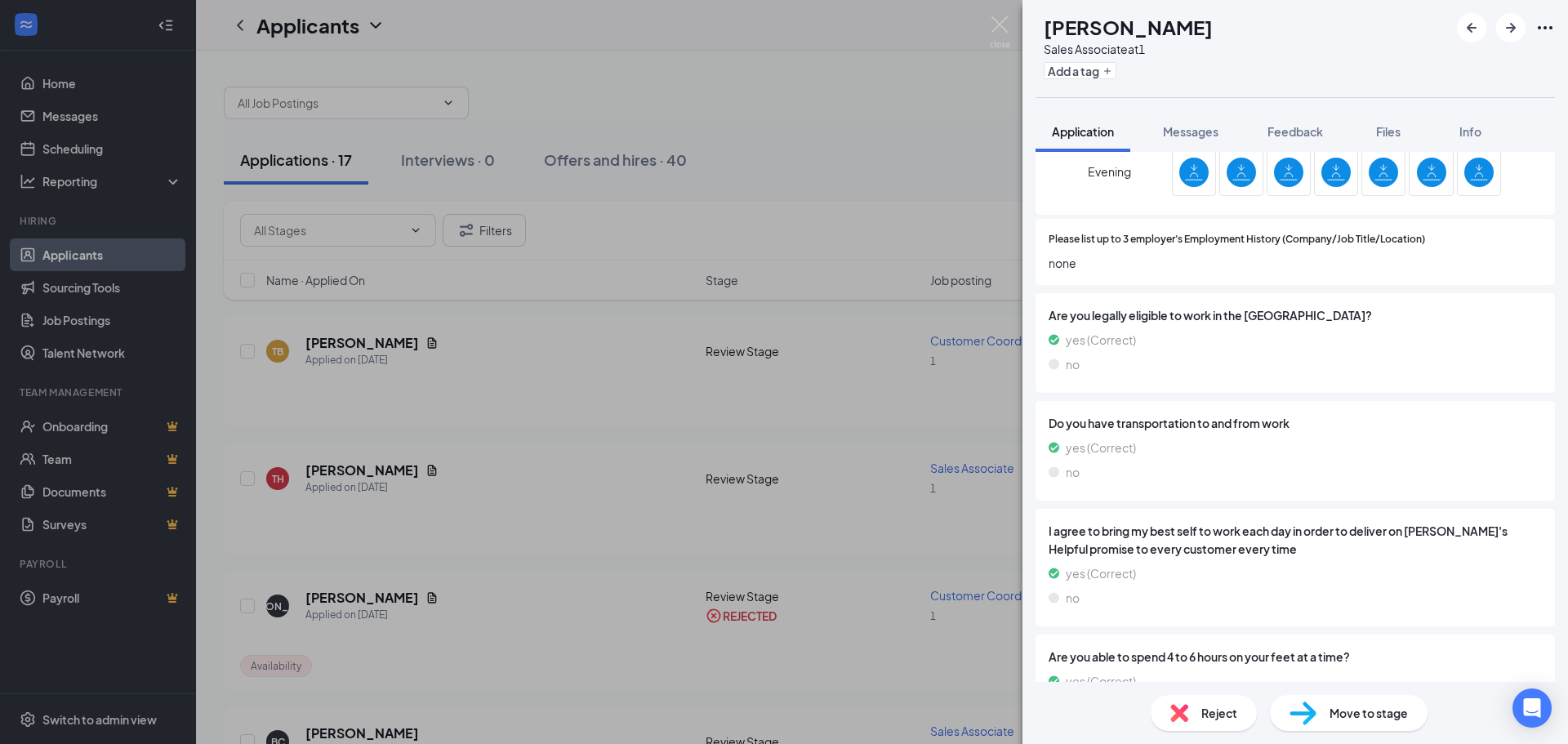
scroll to position [1133, 0]
